Goal: Task Accomplishment & Management: Use online tool/utility

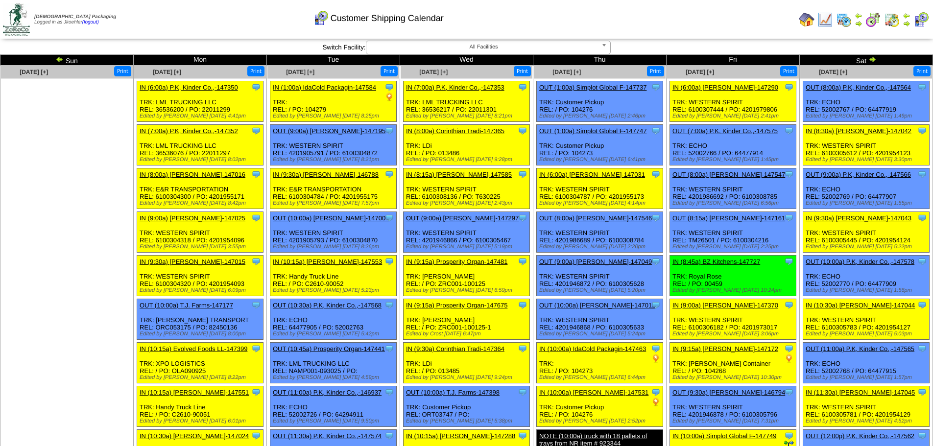
click at [843, 18] on img at bounding box center [844, 20] width 16 height 16
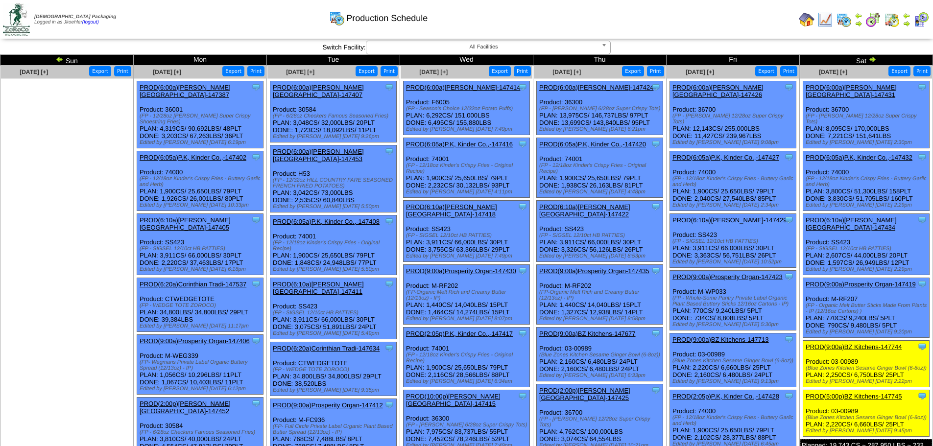
scroll to position [576, 0]
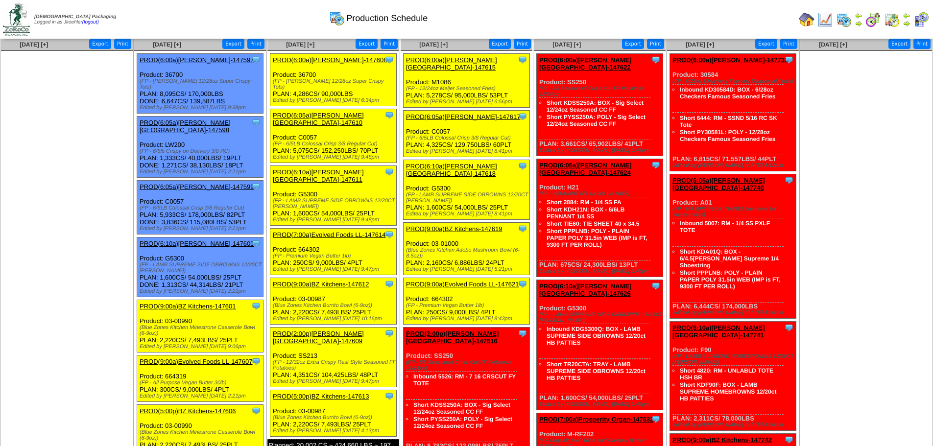
click at [205, 240] on link "PROD(6:10a)Lamb-Weston-147600" at bounding box center [197, 243] width 114 height 7
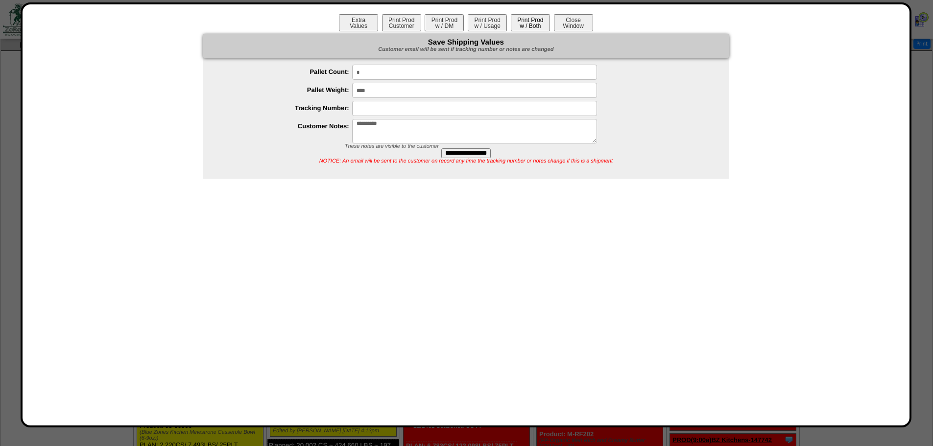
click at [531, 24] on button "Print Prod w / Both" at bounding box center [530, 22] width 39 height 17
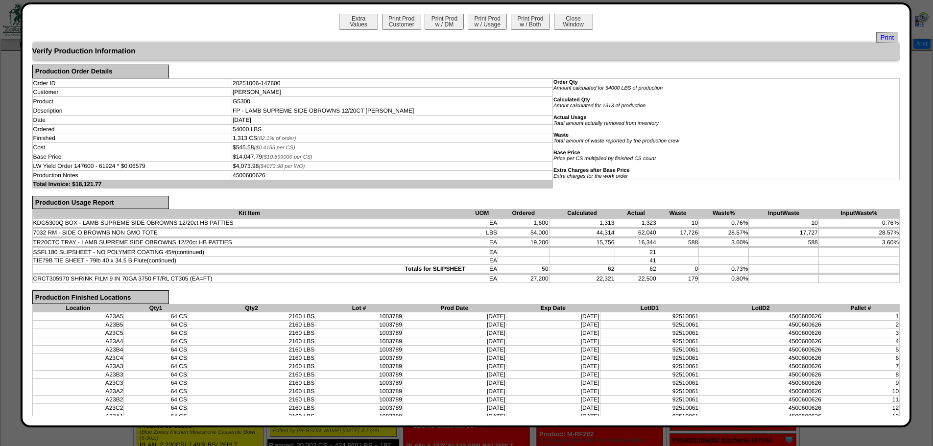
scroll to position [0, 0]
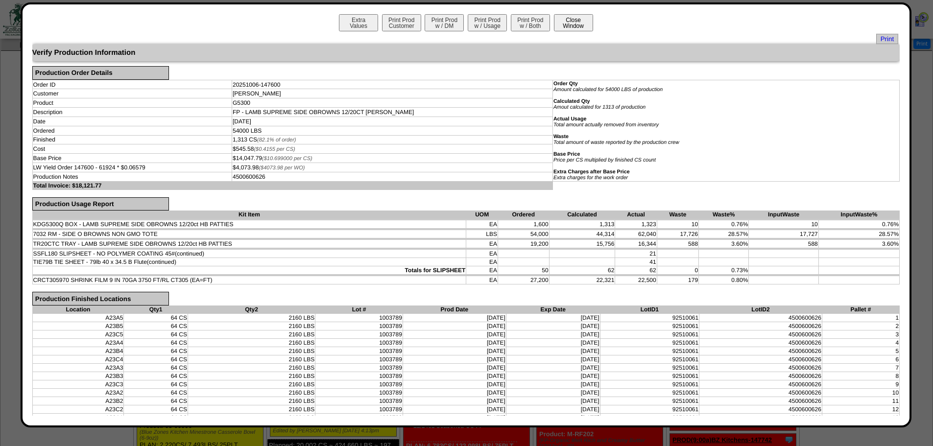
click at [573, 17] on button "Close Window" at bounding box center [573, 22] width 39 height 17
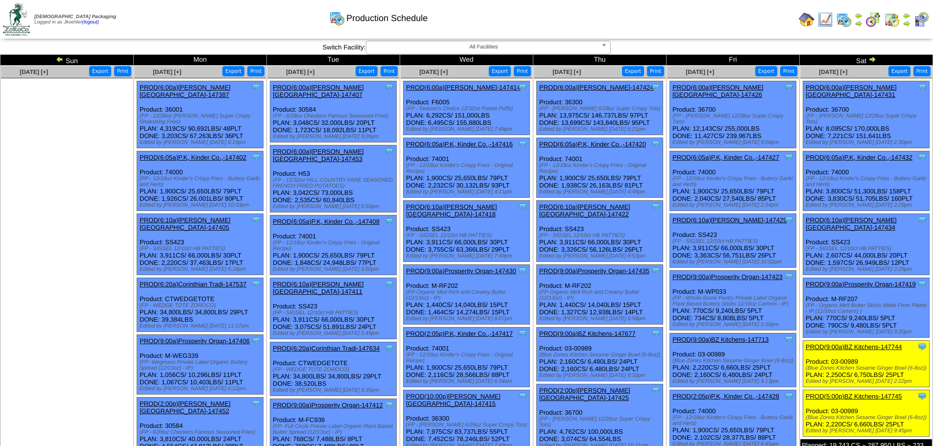
click at [59, 58] on img at bounding box center [60, 59] width 8 height 8
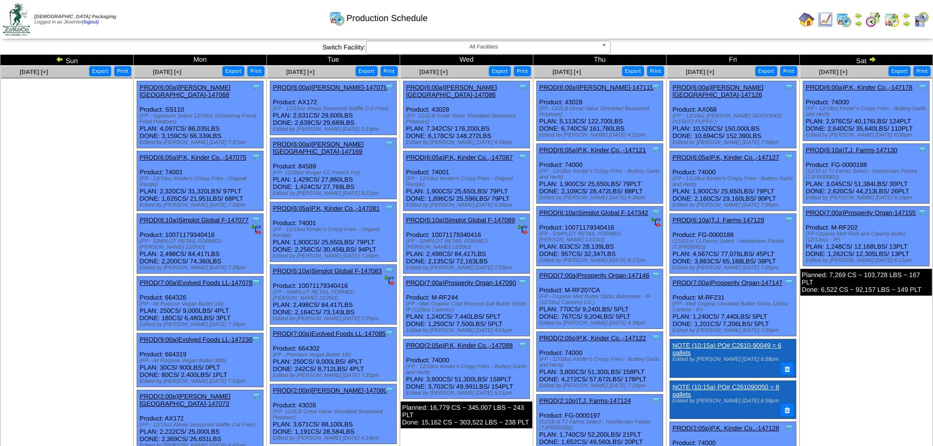
click at [870, 56] on img at bounding box center [872, 59] width 8 height 8
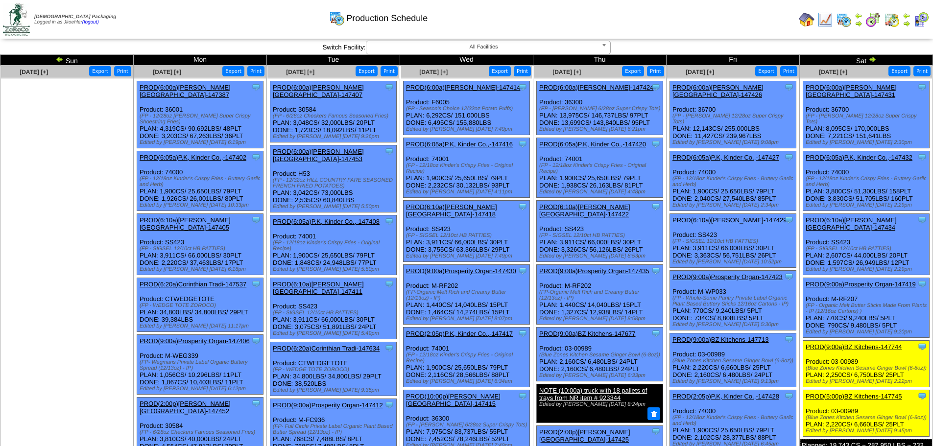
click at [57, 58] on img at bounding box center [60, 59] width 8 height 8
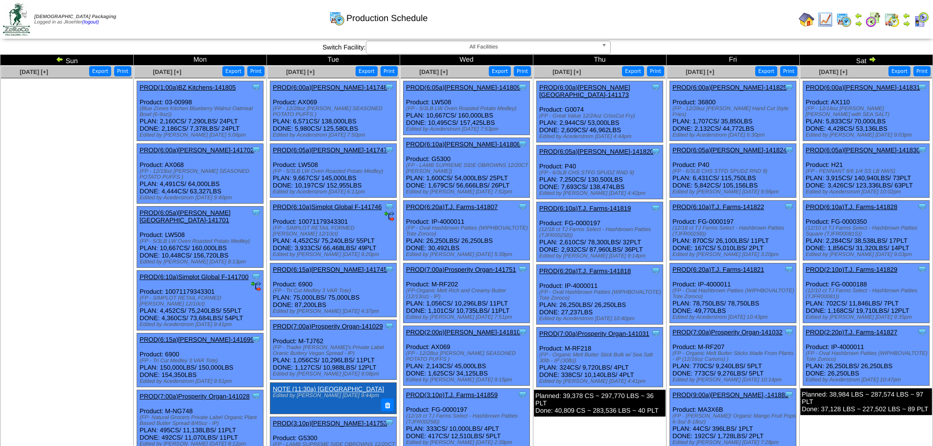
click at [466, 141] on link "PROD(6:10a)[PERSON_NAME]-141808" at bounding box center [463, 144] width 114 height 7
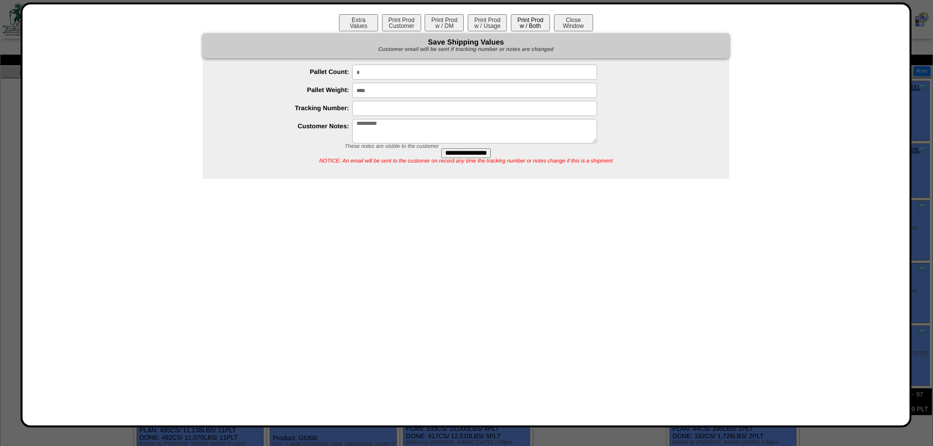
click at [536, 24] on button "Print Prod w / Both" at bounding box center [530, 22] width 39 height 17
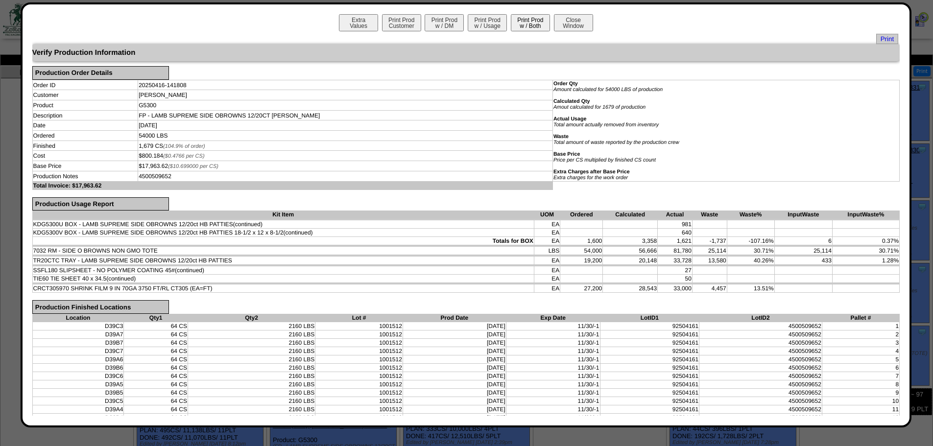
drag, startPoint x: 564, startPoint y: 27, endPoint x: 547, endPoint y: 29, distance: 16.8
click at [564, 27] on button "Close Window" at bounding box center [573, 22] width 39 height 17
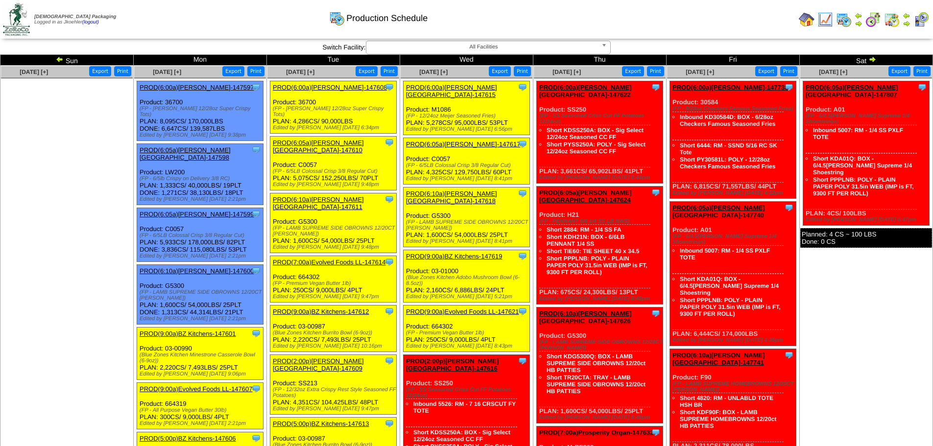
click at [207, 267] on link "PROD(6:10a)[PERSON_NAME]-147600" at bounding box center [197, 270] width 114 height 7
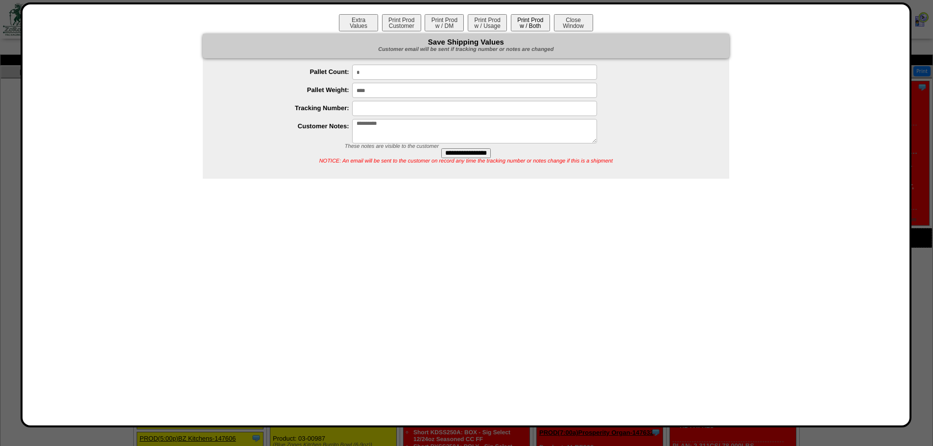
click at [521, 20] on button "Print Prod w / Both" at bounding box center [530, 22] width 39 height 17
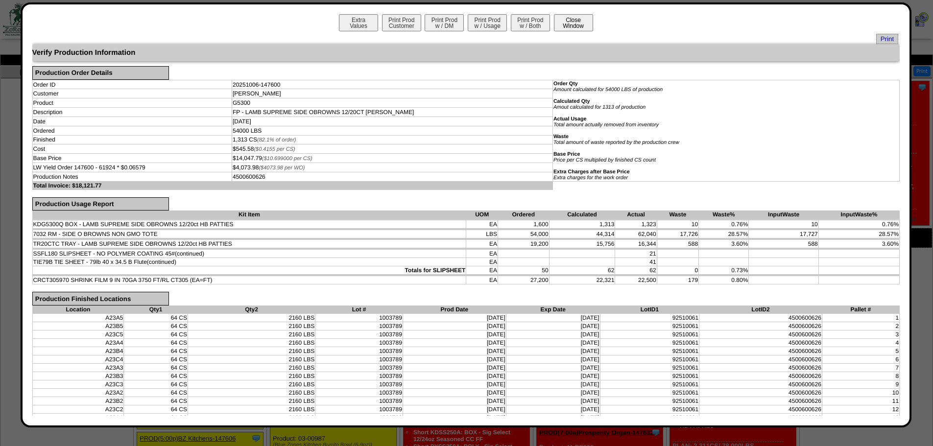
click at [563, 24] on button "Close Window" at bounding box center [573, 22] width 39 height 17
